Goal: Check status: Check status

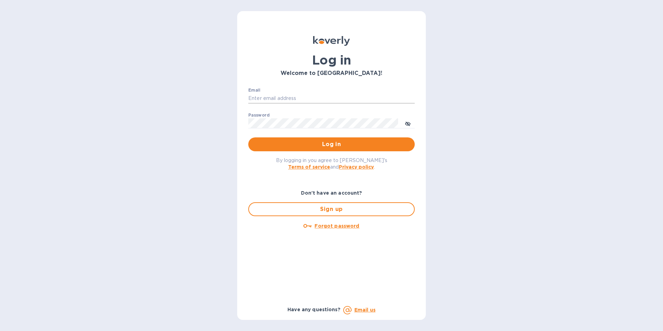
click at [272, 96] on input "Email" at bounding box center [331, 98] width 166 height 10
type input "[PERSON_NAME][EMAIL_ADDRESS][DOMAIN_NAME]"
click at [248, 137] on button "Log in" at bounding box center [331, 144] width 166 height 14
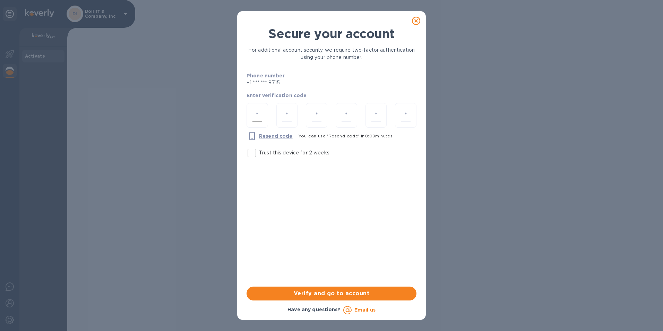
click at [255, 119] on input "number" at bounding box center [257, 115] width 10 height 13
type input "8"
type input "5"
type input "4"
type input "7"
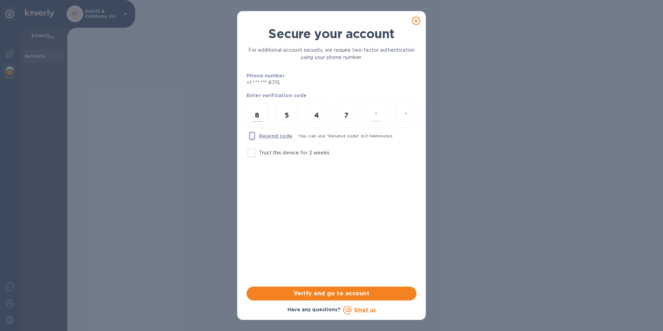
type input "1"
type input "4"
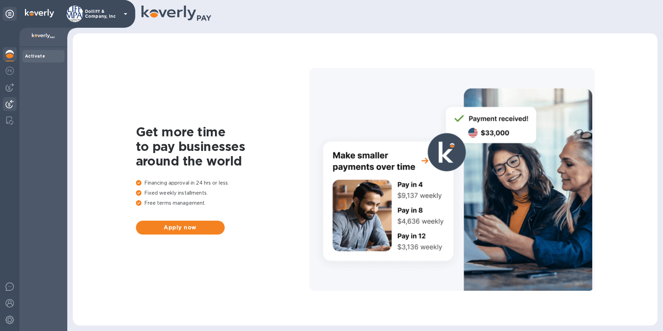
click at [11, 106] on img at bounding box center [10, 104] width 8 height 8
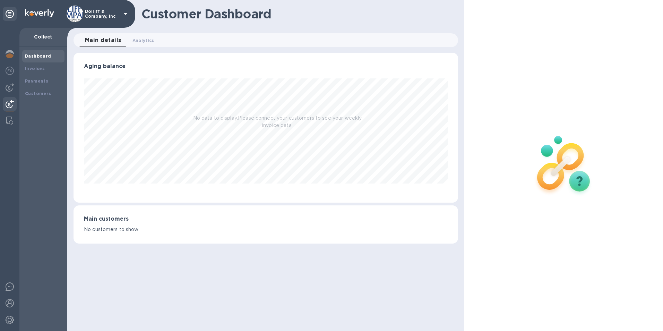
scroll to position [150, 385]
click at [9, 91] on img at bounding box center [10, 87] width 8 height 8
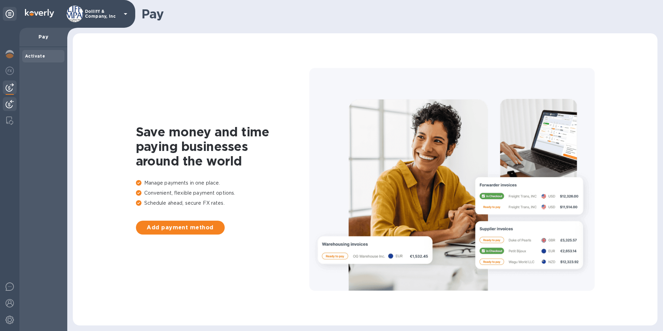
click at [7, 105] on img at bounding box center [10, 104] width 8 height 8
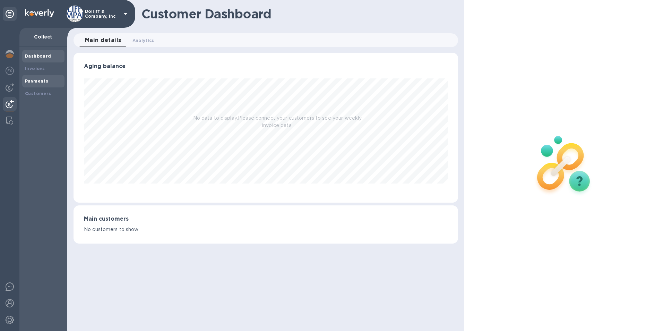
scroll to position [150, 385]
click at [43, 78] on div "Payments" at bounding box center [43, 81] width 37 height 7
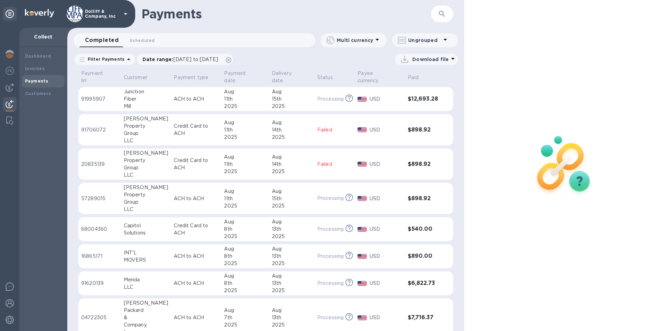
click at [228, 195] on div "11th" at bounding box center [245, 198] width 42 height 7
